Goal: Information Seeking & Learning: Learn about a topic

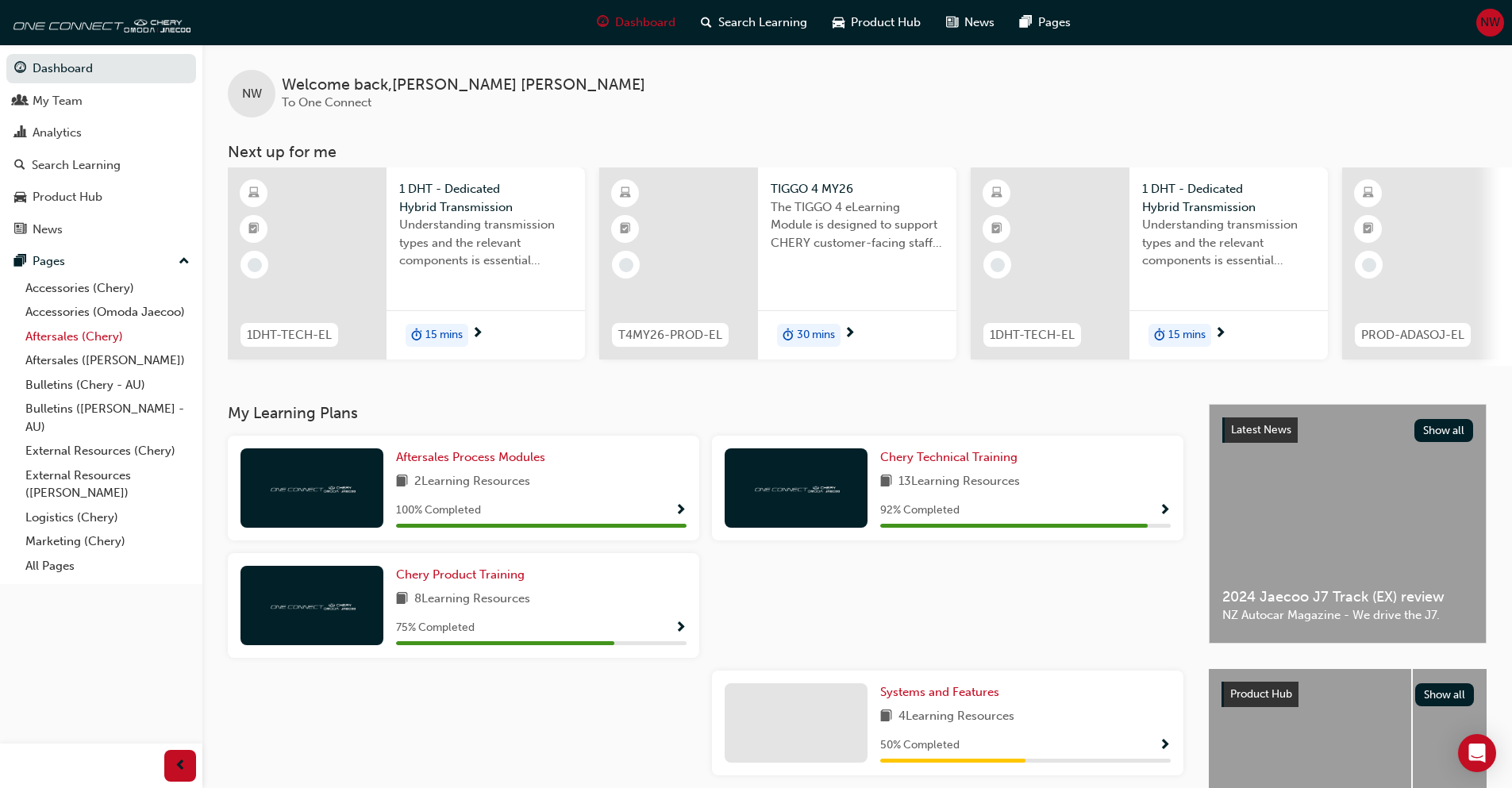
click at [81, 336] on link "Aftersales (Chery)" at bounding box center [107, 337] width 177 height 25
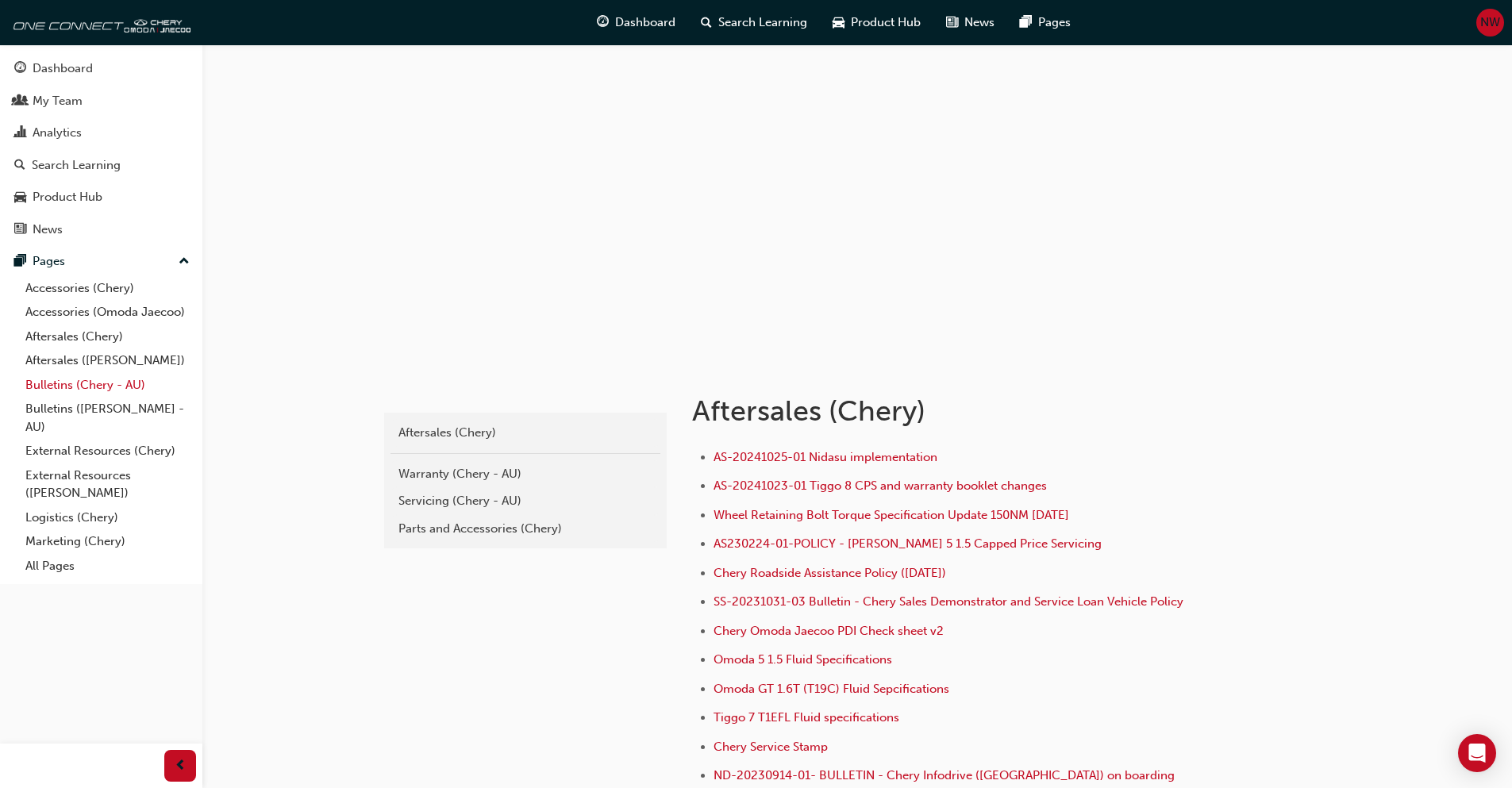
click at [64, 380] on link "Bulletins (Chery - AU)" at bounding box center [107, 386] width 177 height 25
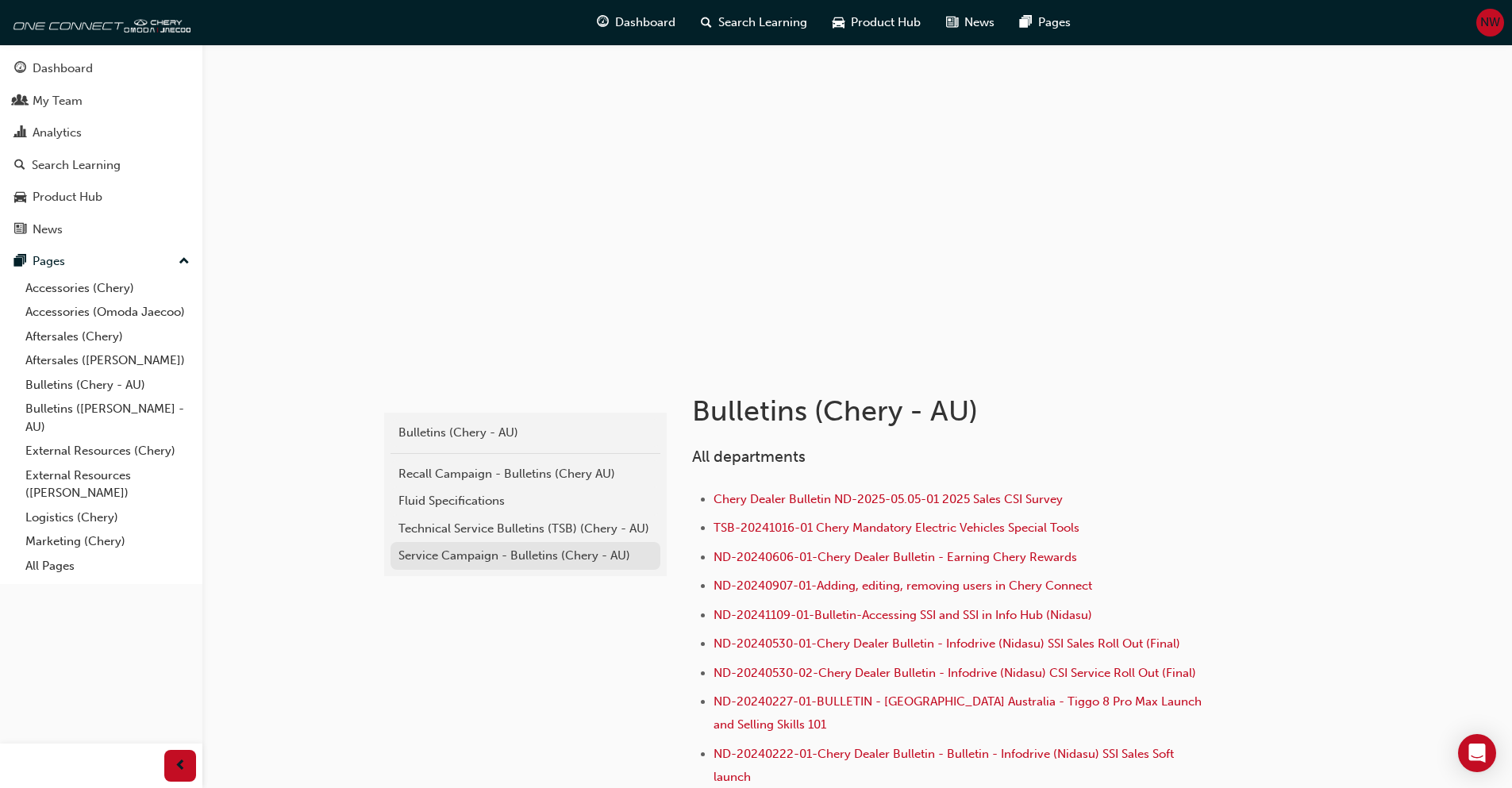
click at [485, 556] on div "Service Campaign - Bulletins (Chery - AU)" at bounding box center [525, 556] width 254 height 18
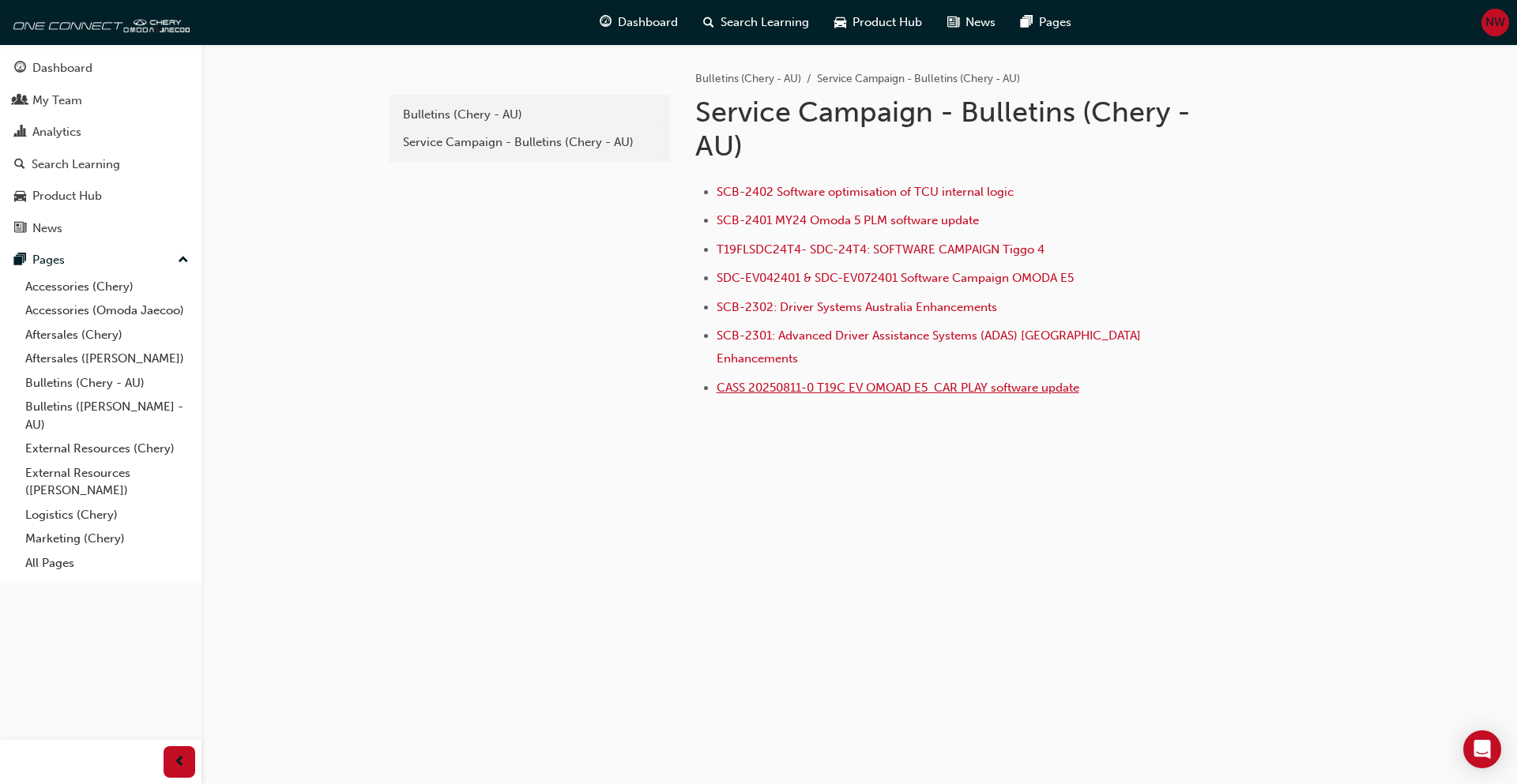
click at [845, 380] on span "CASS 20250811-0 T19C EV OMOAD E5 CAR PLAY software update" at bounding box center [898, 388] width 363 height 14
